Goal: Find contact information: Obtain details needed to contact an individual or organization

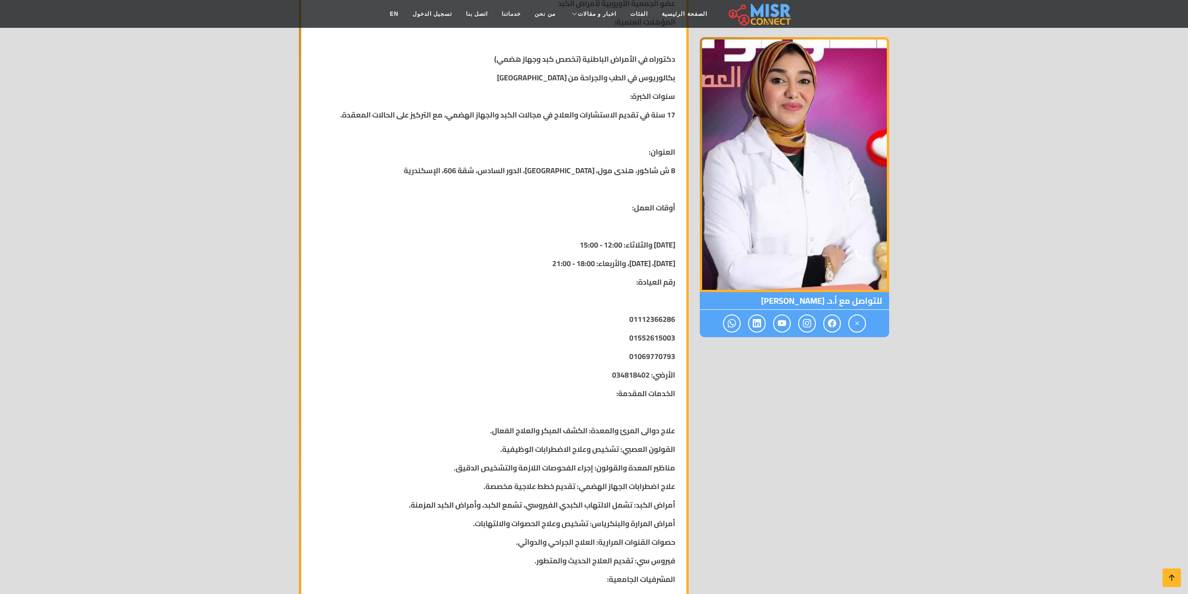
scroll to position [521, 0]
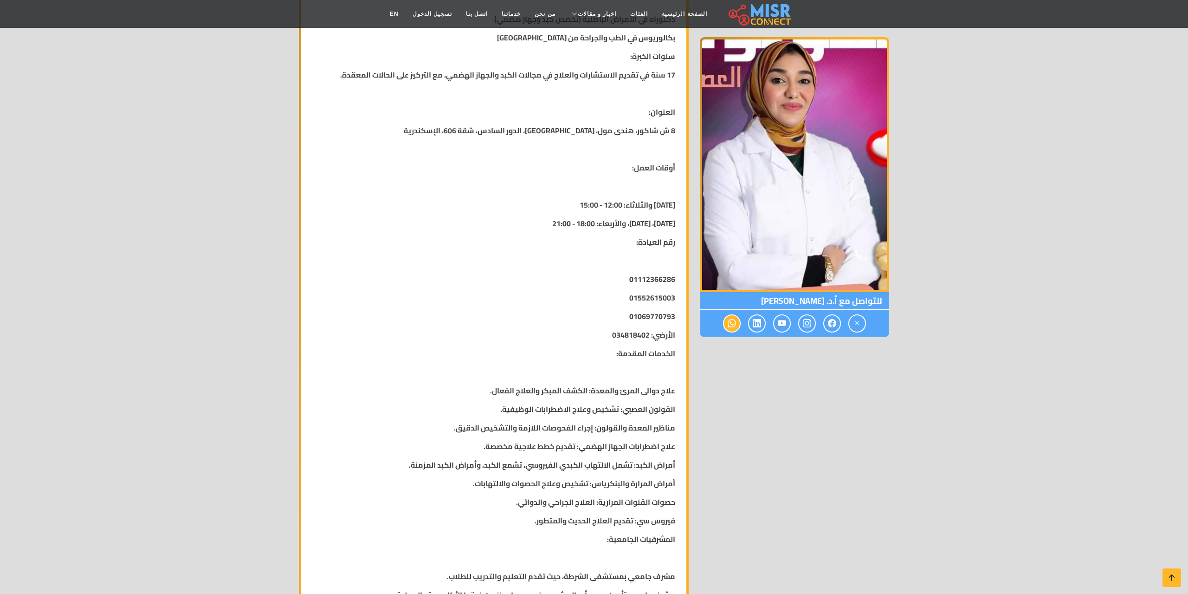
click at [728, 328] on icon at bounding box center [732, 322] width 8 height 15
click at [729, 324] on icon at bounding box center [732, 322] width 8 height 15
click at [730, 324] on icon at bounding box center [732, 322] width 8 height 15
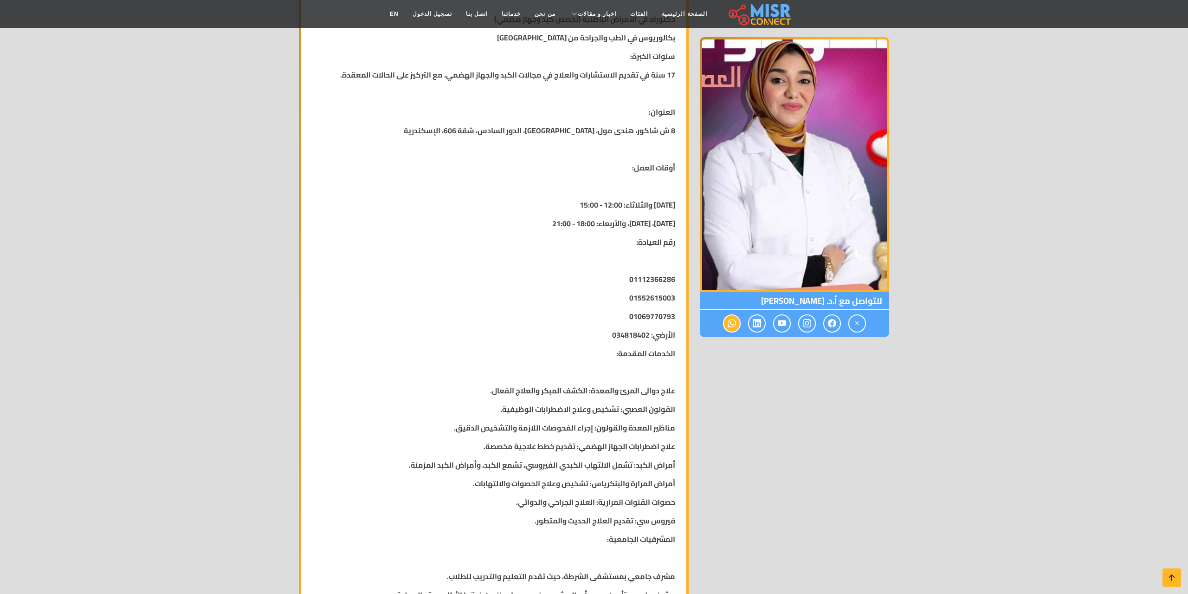
click at [730, 324] on icon at bounding box center [732, 322] width 8 height 15
click at [751, 397] on div "للتواصل مع أ.د. [PERSON_NAME]" at bounding box center [794, 236] width 200 height 1166
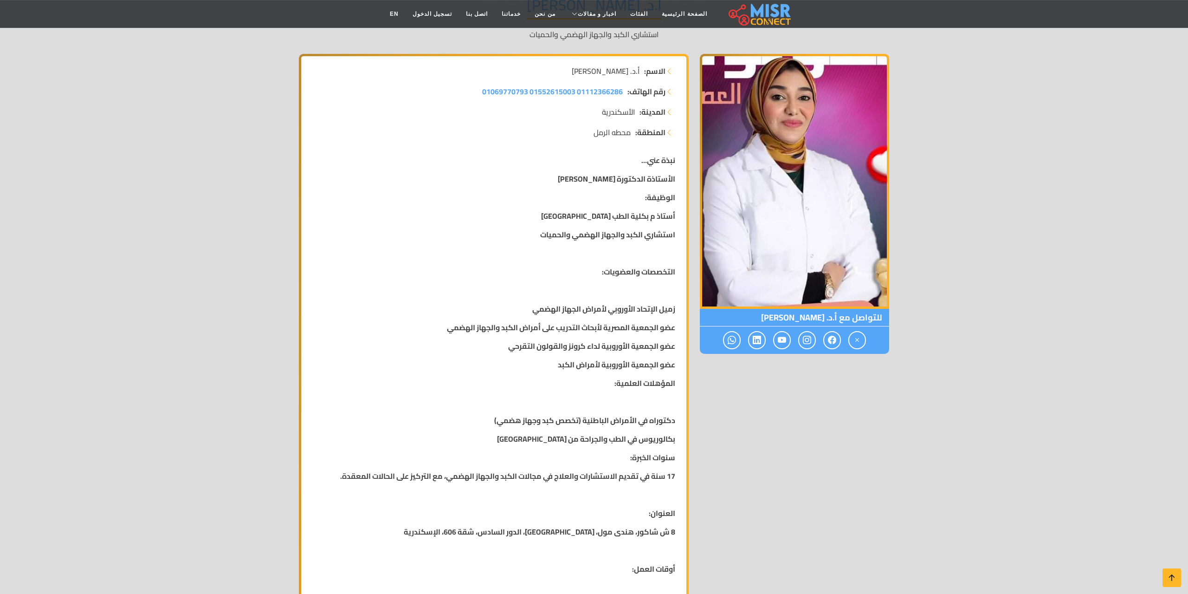
scroll to position [95, 0]
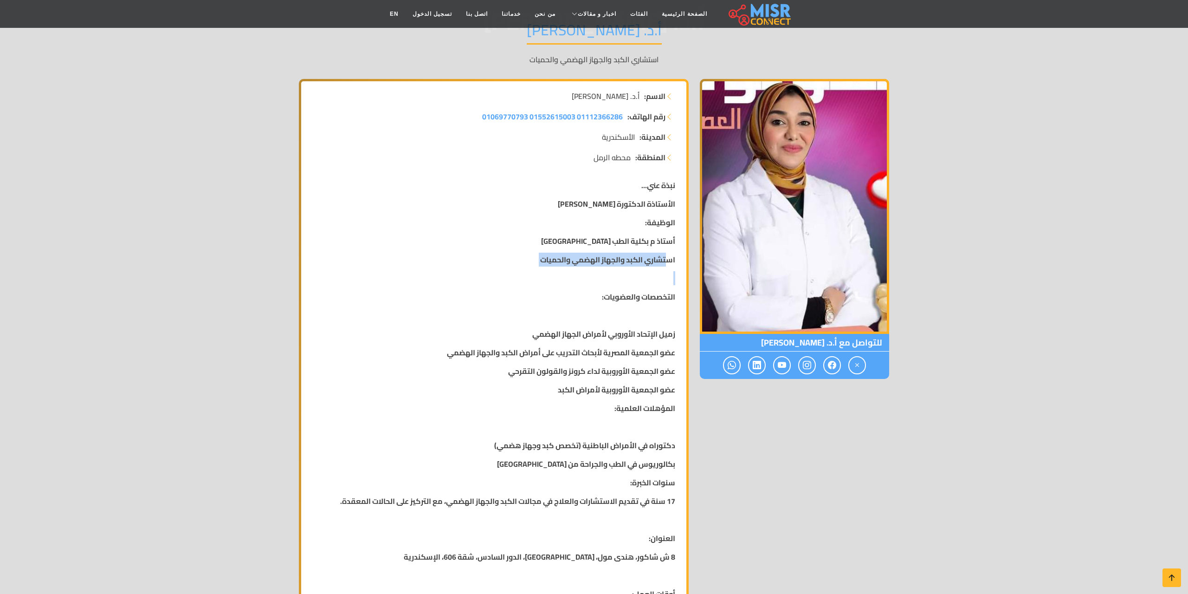
drag, startPoint x: 667, startPoint y: 261, endPoint x: 523, endPoint y: 277, distance: 145.7
click at [563, 297] on p "التخصصات والعضويات:" at bounding box center [493, 296] width 363 height 11
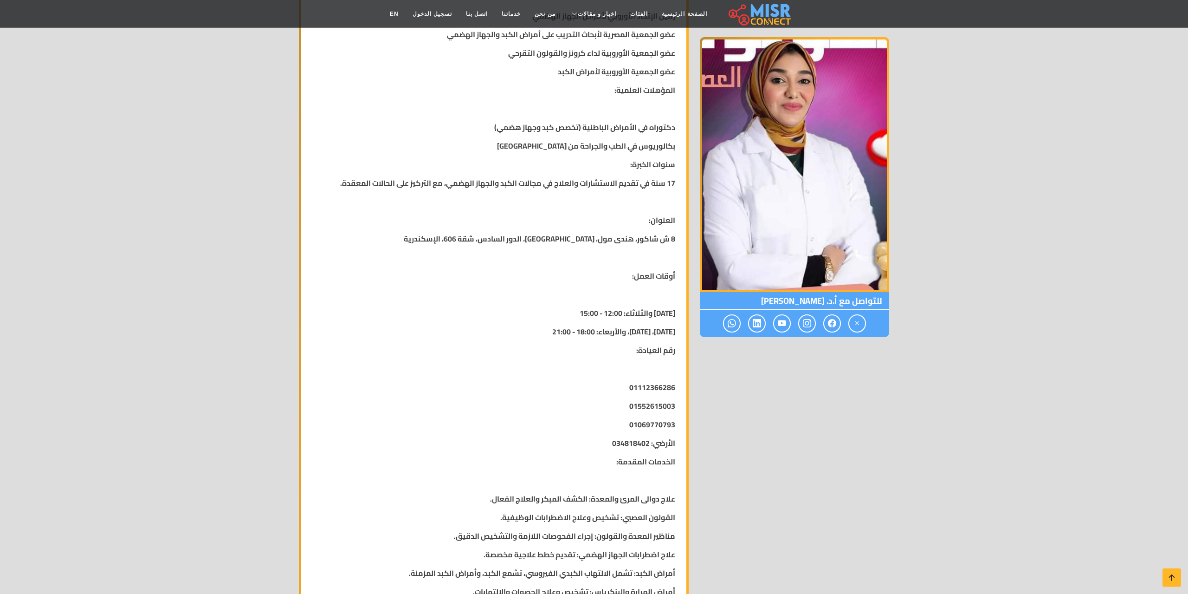
scroll to position [379, 0]
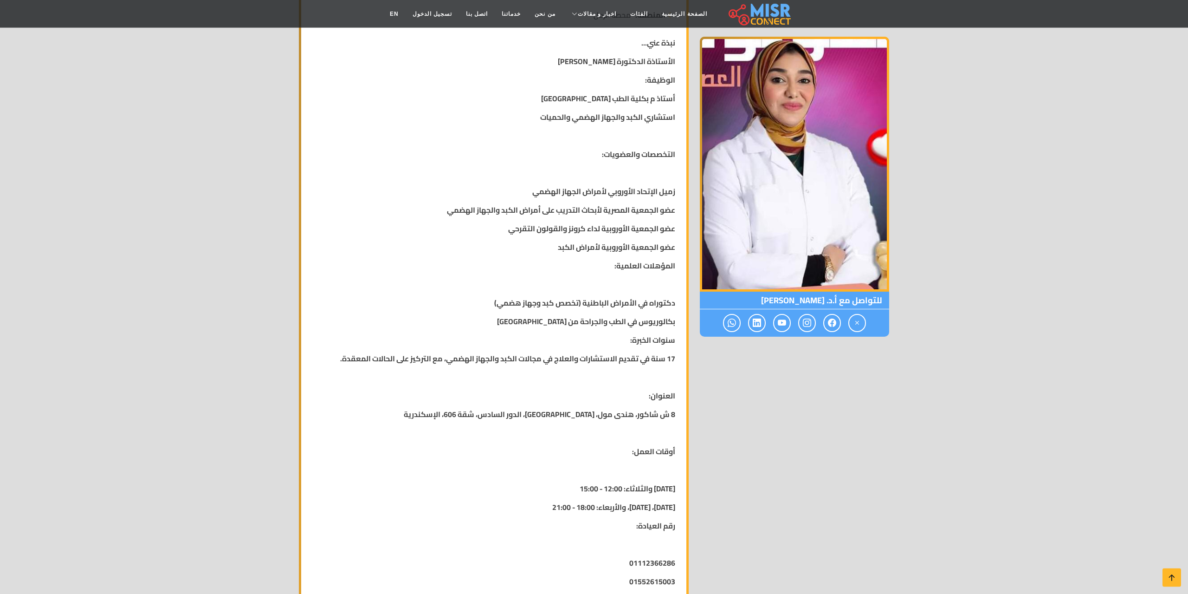
scroll to position [284, 0]
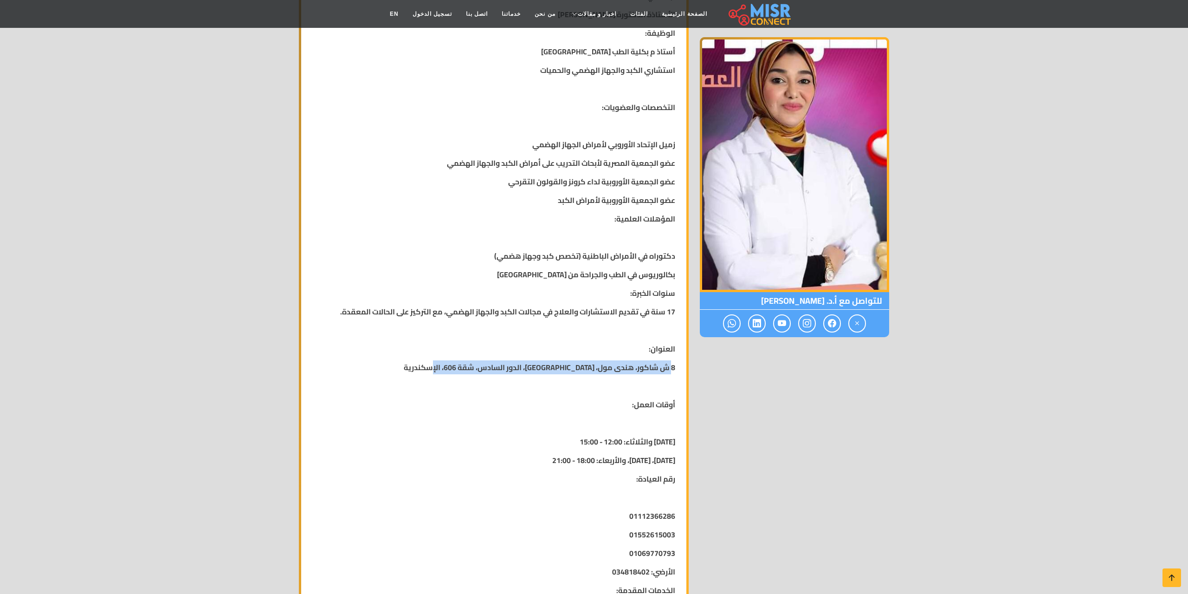
drag, startPoint x: 676, startPoint y: 369, endPoint x: 430, endPoint y: 369, distance: 246.0
click at [430, 369] on div "نبذة عني... الأستاذة الدكتورة [PERSON_NAME] الوظيفة: أستاذ م بكلية الطب [GEOGRA…" at bounding box center [494, 465] width 374 height 965
click at [430, 369] on p "8 ش شاكور، هندى مول، [GEOGRAPHIC_DATA]، الدور السادس، شقة 606، الإسكندرية" at bounding box center [493, 367] width 363 height 11
drag, startPoint x: 679, startPoint y: 441, endPoint x: 588, endPoint y: 446, distance: 90.6
click at [588, 446] on div "نبذة عني... الأستاذة الدكتورة [PERSON_NAME] الوظيفة: أستاذ م بكلية الطب [GEOGRA…" at bounding box center [494, 465] width 374 height 965
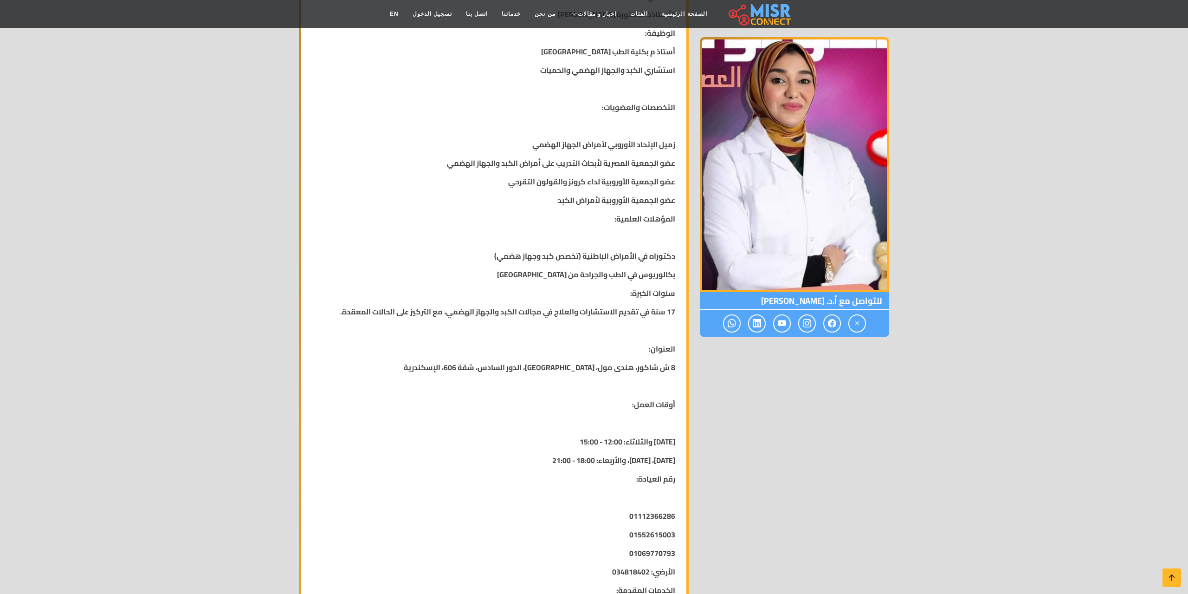
click at [672, 461] on strong "[DATE]، [DATE]، والأربعاء: 18:00 - 21:00" at bounding box center [613, 460] width 123 height 14
drag, startPoint x: 674, startPoint y: 461, endPoint x: 575, endPoint y: 463, distance: 99.8
click at [575, 463] on strong "[DATE]، [DATE]، والأربعاء: 18:00 - 21:00" at bounding box center [613, 460] width 123 height 14
click at [583, 491] on div "نبذة عني... الأستاذة الدكتورة [PERSON_NAME] الوظيفة: أستاذ م بكلية الطب [GEOGRA…" at bounding box center [494, 465] width 374 height 965
click at [801, 109] on img at bounding box center [794, 164] width 189 height 255
